Goal: Task Accomplishment & Management: Use online tool/utility

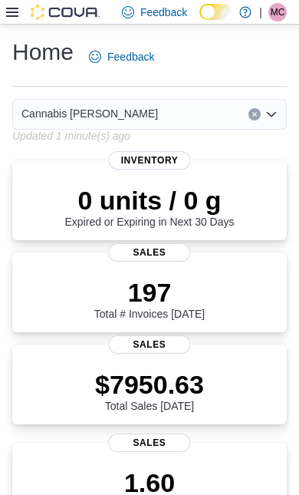
click at [12, 14] on icon at bounding box center [12, 12] width 12 height 9
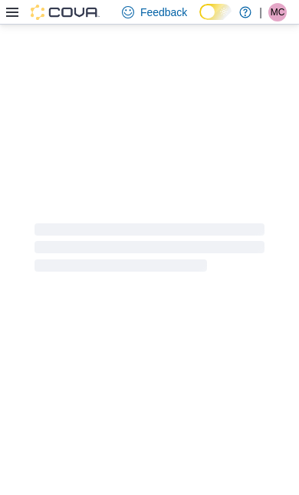
click at [59, 423] on div at bounding box center [149, 248] width 299 height 446
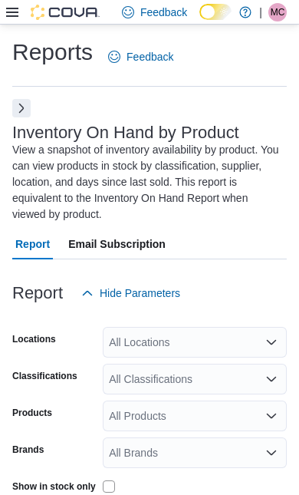
click at [18, 114] on button "Next" at bounding box center [21, 108] width 18 height 18
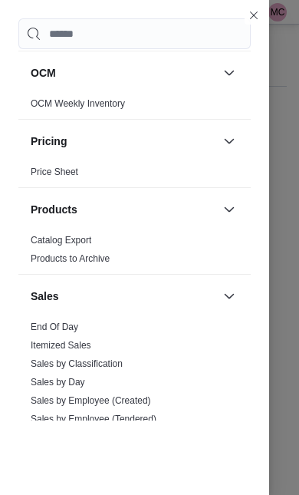
scroll to position [1029, 0]
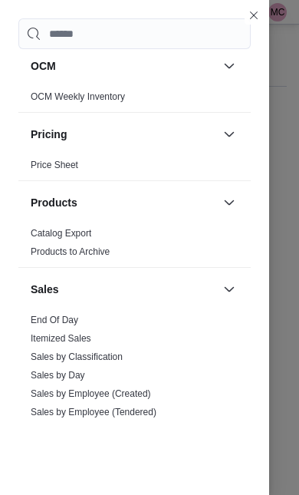
click at [59, 324] on link "End Of Day" at bounding box center [55, 319] width 48 height 11
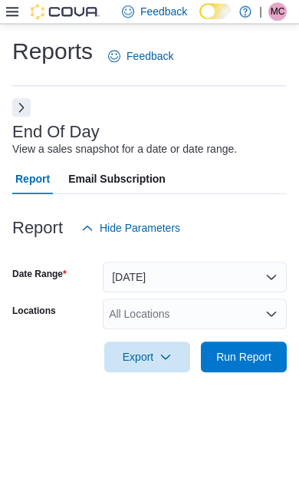
scroll to position [35, 0]
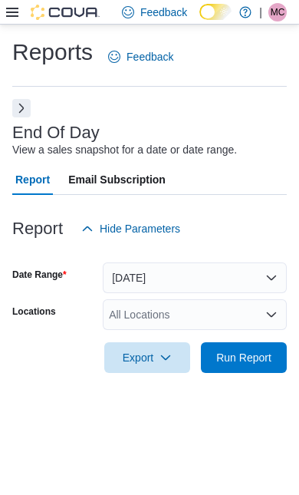
click at [258, 350] on span "Run Report" at bounding box center [243, 357] width 55 height 15
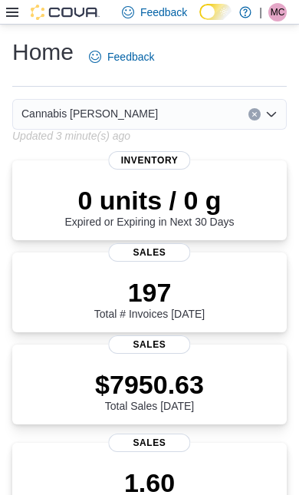
click at [8, 18] on icon at bounding box center [12, 12] width 12 height 12
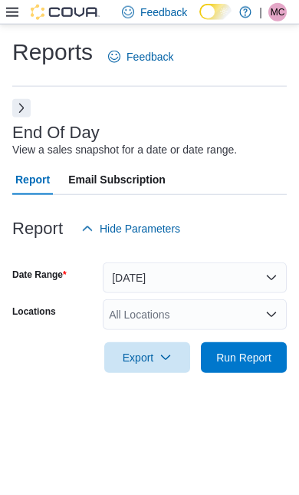
scroll to position [34, 0]
click at [247, 262] on button "Today" at bounding box center [195, 277] width 184 height 31
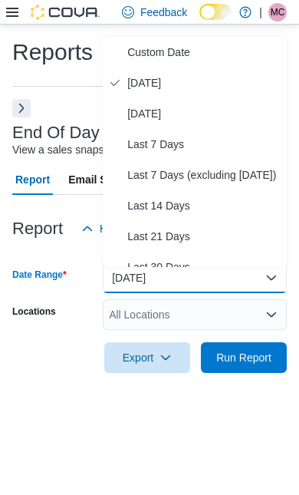
click at [150, 43] on span "Custom Date" at bounding box center [203, 52] width 153 height 18
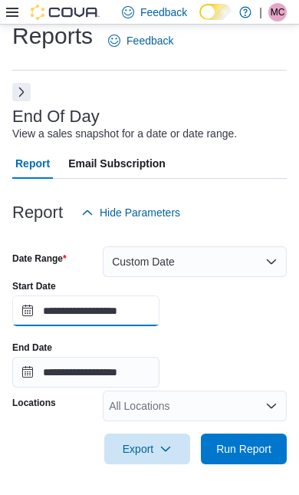
click at [136, 301] on input "**********" at bounding box center [85, 310] width 147 height 31
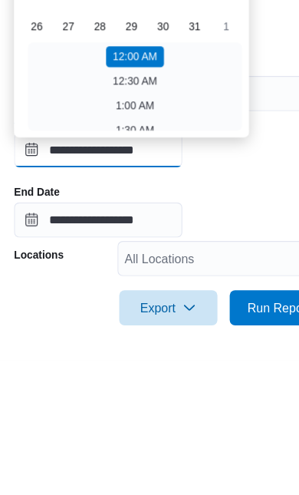
scroll to position [167, 0]
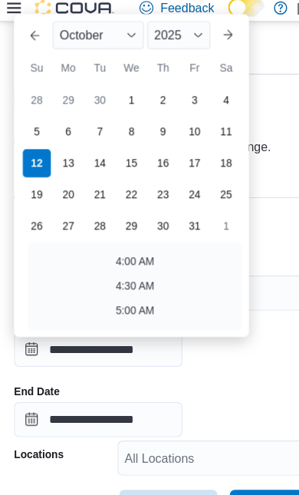
click at [119, 24] on div "October" at bounding box center [86, 36] width 80 height 25
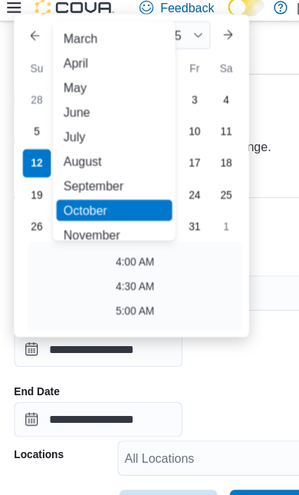
scroll to position [43, 0]
click at [98, 159] on div "September" at bounding box center [99, 168] width 101 height 18
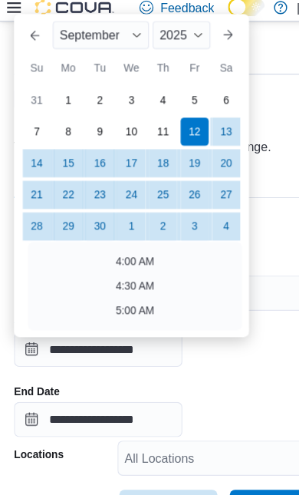
scroll to position [3, 0]
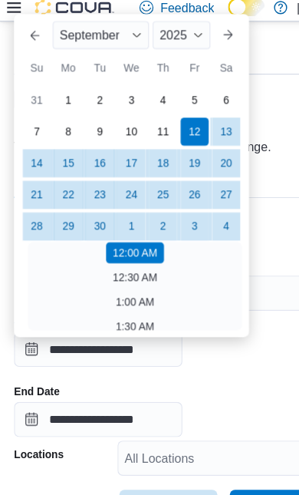
click at [60, 81] on div "1" at bounding box center [60, 93] width 25 height 25
type input "**********"
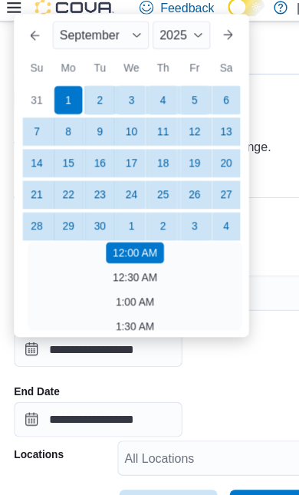
click at [238, 320] on div "**********" at bounding box center [149, 333] width 275 height 107
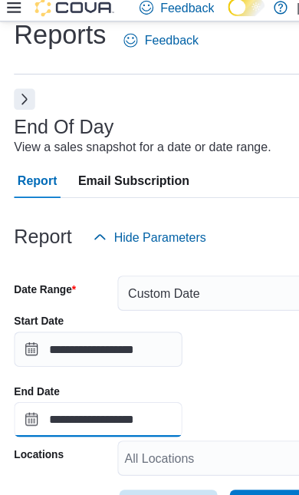
click at [159, 357] on input "**********" at bounding box center [85, 372] width 147 height 31
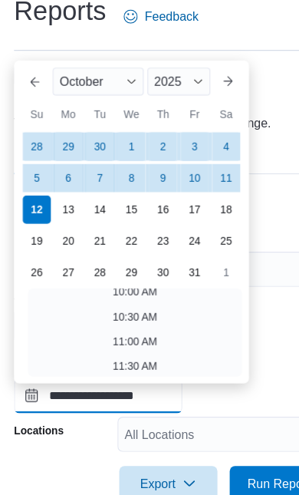
scroll to position [438, 0]
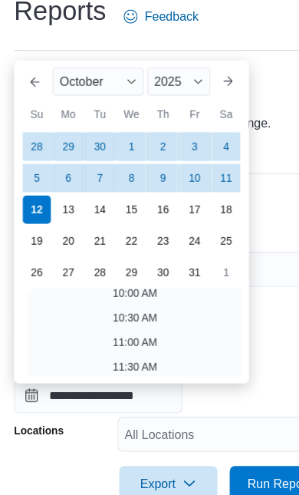
click at [114, 101] on div "October" at bounding box center [86, 113] width 80 height 25
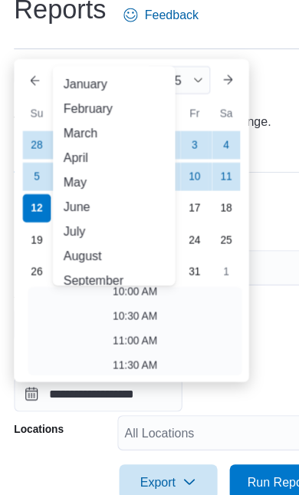
click at [65, 279] on div "September" at bounding box center [99, 288] width 101 height 18
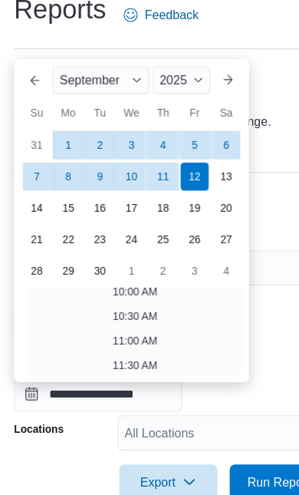
click at [89, 268] on div "30" at bounding box center [87, 280] width 25 height 25
type input "**********"
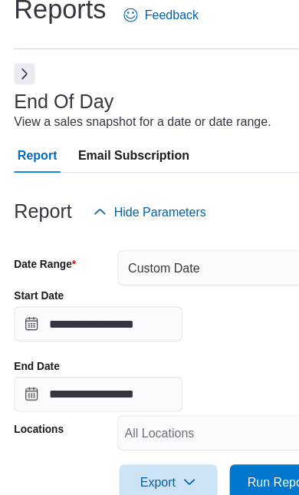
click at [248, 296] on div "**********" at bounding box center [149, 349] width 275 height 107
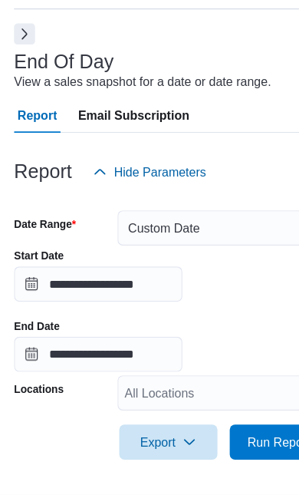
scroll to position [97, 0]
click at [238, 441] on span "Run Report" at bounding box center [243, 448] width 55 height 15
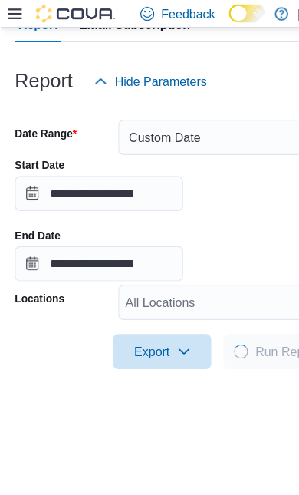
scroll to position [162, 0]
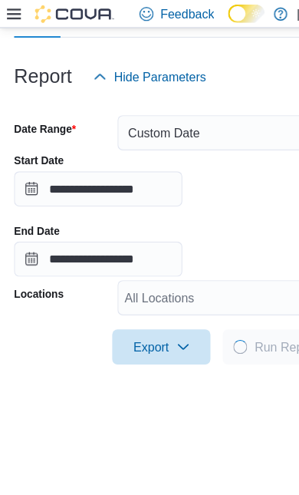
click at [225, 268] on div "All Locations" at bounding box center [195, 260] width 184 height 31
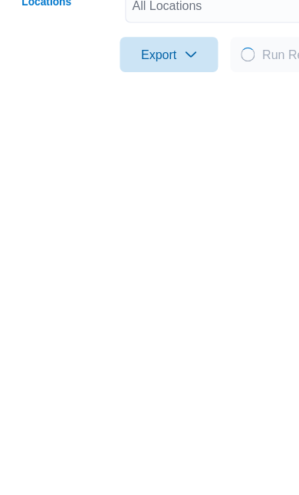
scroll to position [192, 0]
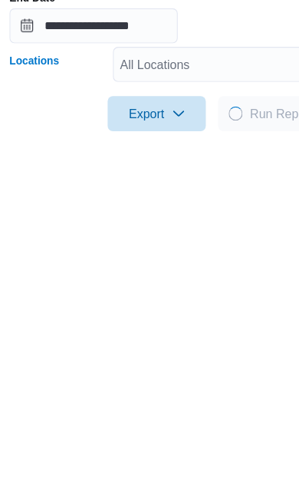
click at [196, 215] on div "All Locations Combo box. Selected. Combo box input. All Locations. Type some te…" at bounding box center [195, 230] width 184 height 31
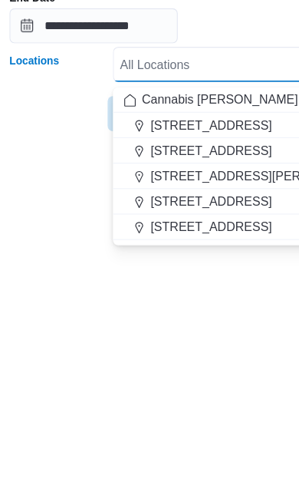
click at [198, 364] on span "600 Berford St." at bounding box center [189, 371] width 106 height 15
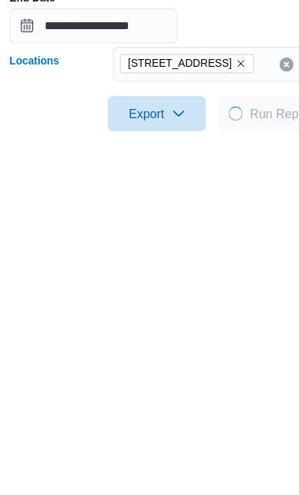
click at [62, 187] on div "**********" at bounding box center [149, 278] width 275 height 551
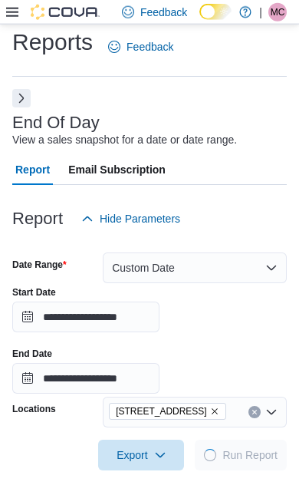
scroll to position [12, 0]
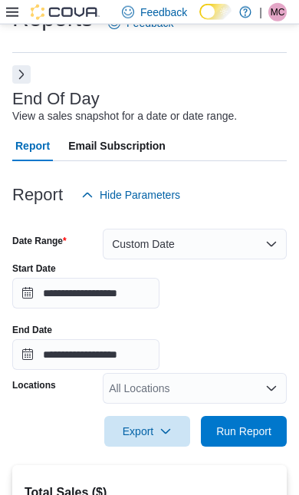
scroll to position [35, 0]
